Goal: Find specific page/section: Locate item on page

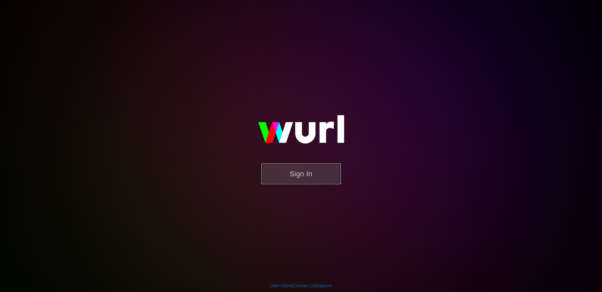
click at [304, 175] on button "Sign In" at bounding box center [301, 173] width 79 height 21
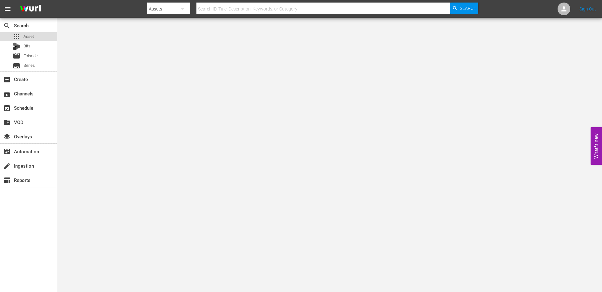
click at [31, 38] on span "Asset" at bounding box center [28, 36] width 10 height 6
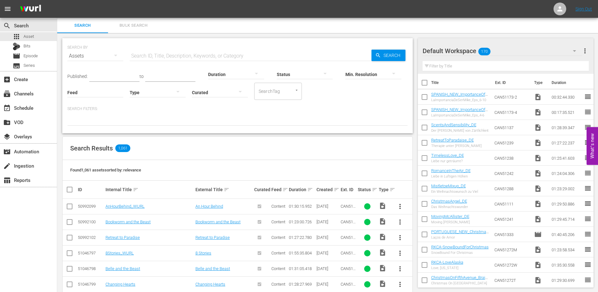
click at [179, 59] on input "text" at bounding box center [251, 55] width 242 height 15
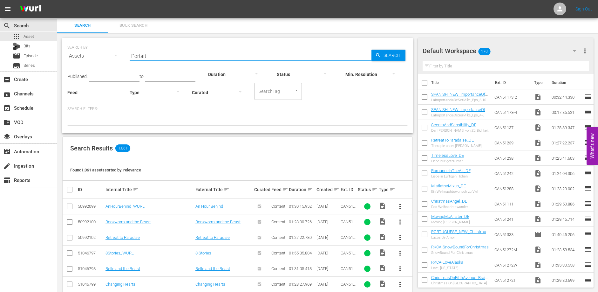
type input "Portait"
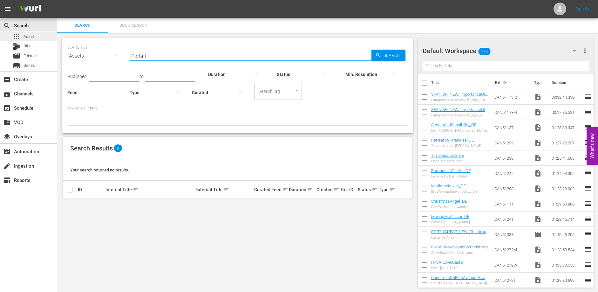
click at [29, 36] on span "Asset" at bounding box center [28, 36] width 10 height 6
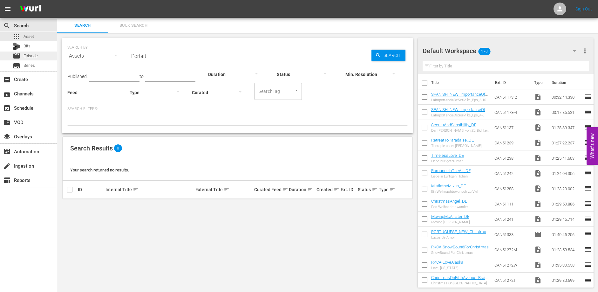
click at [35, 56] on span "Episode" at bounding box center [30, 56] width 14 height 6
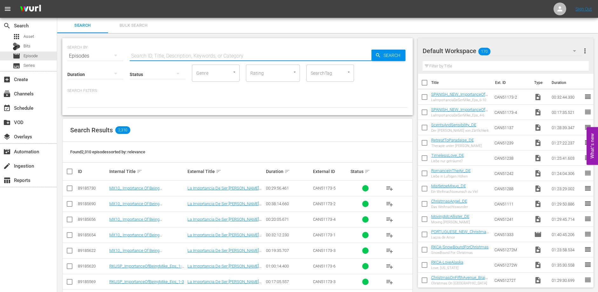
click at [167, 53] on input "text" at bounding box center [251, 55] width 242 height 15
type input "Portrait"
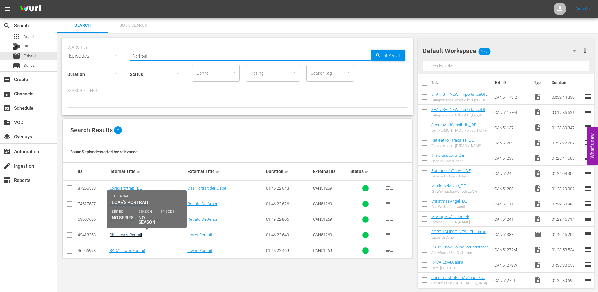
click at [132, 234] on link "UK_ Loves Portrait" at bounding box center [125, 234] width 33 height 5
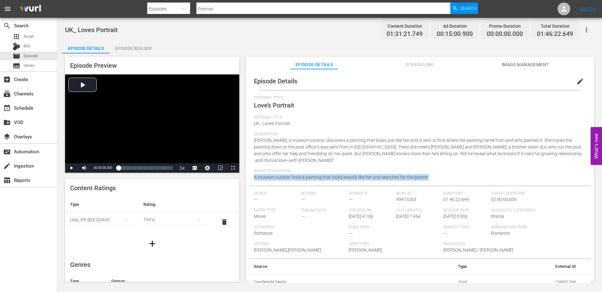
drag, startPoint x: 429, startPoint y: 170, endPoint x: 251, endPoint y: 172, distance: 178.2
click at [251, 172] on div "Episode Details edit External Title Love’s Portrait Internal Title UK_ Loves Po…" at bounding box center [420, 181] width 342 height 218
copy span "A museum curator finds a painting that looks exactly like her and searches for …"
